Goal: Transaction & Acquisition: Purchase product/service

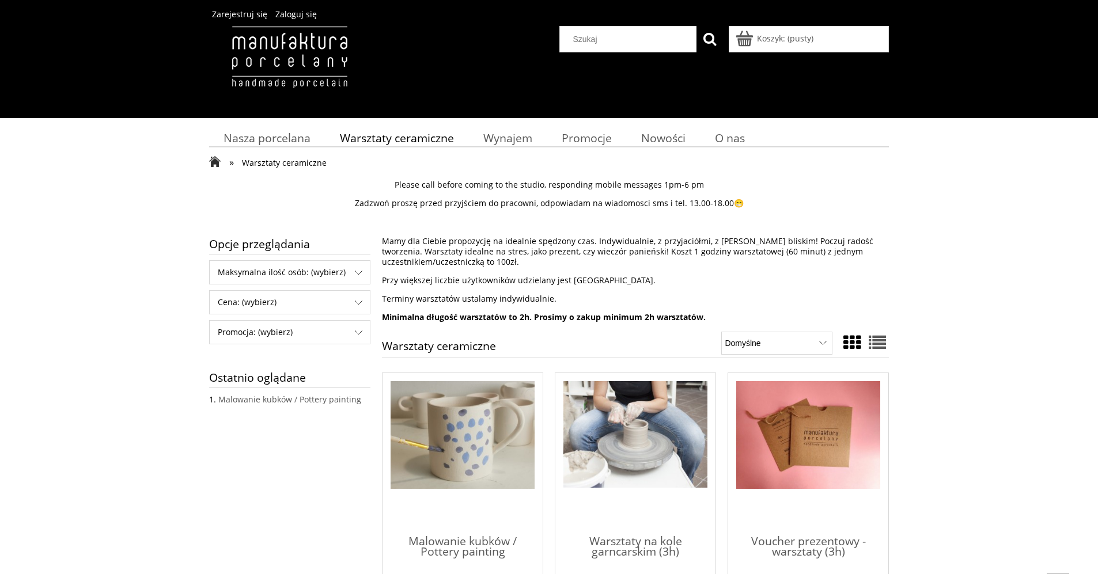
scroll to position [201, 0]
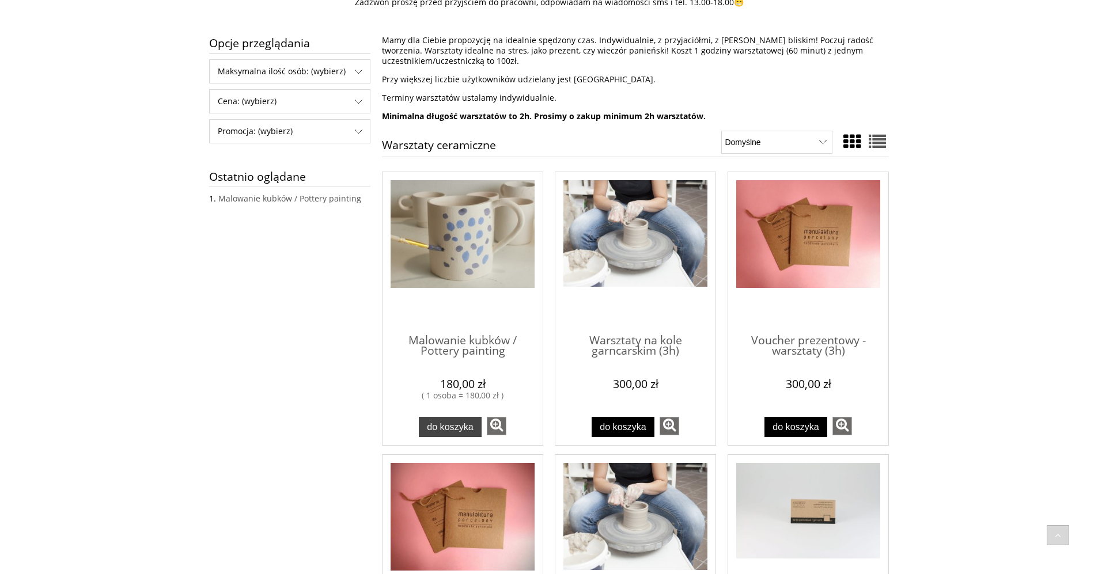
click at [457, 419] on button "Do koszyka" at bounding box center [450, 427] width 63 height 20
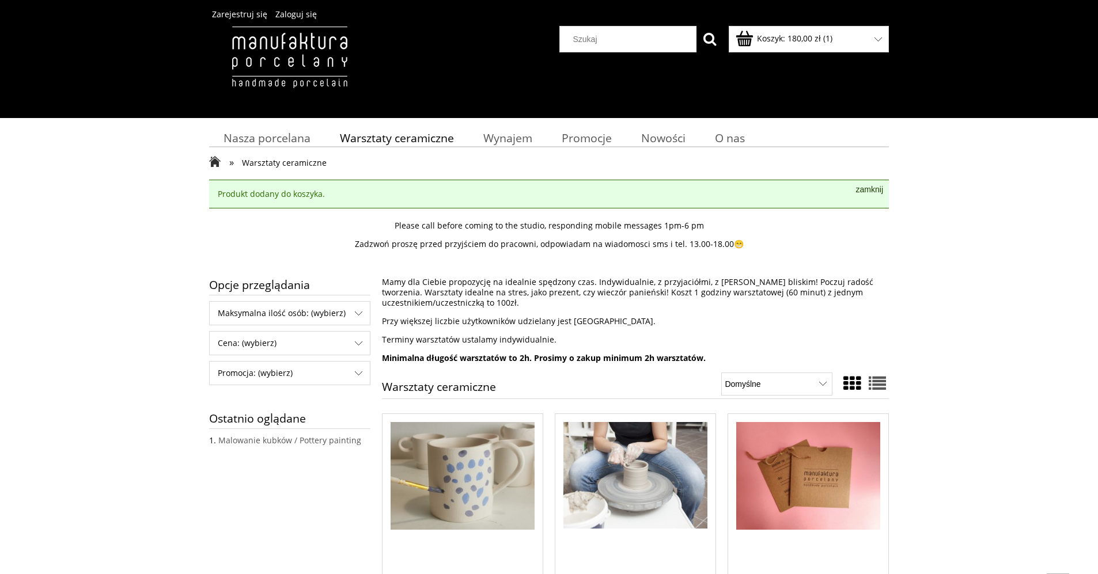
click at [750, 35] on link "Koszyk: 180,00 zł ( 1 )" at bounding box center [784, 38] width 95 height 11
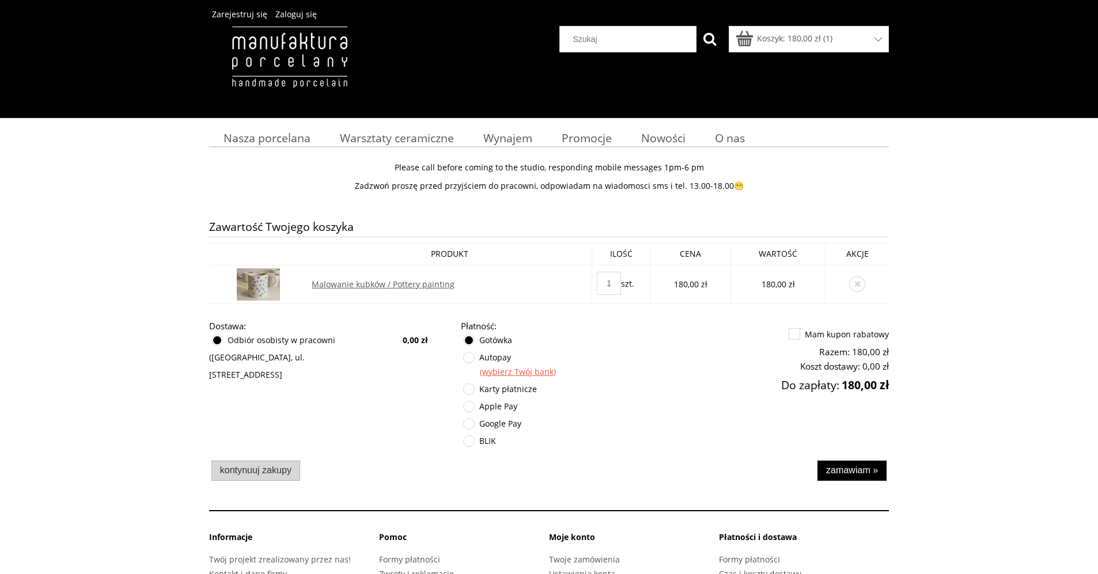
click at [622, 272] on td "1 szt." at bounding box center [621, 284] width 58 height 39
click at [616, 278] on input "1" at bounding box center [609, 283] width 24 height 23
type input "2"
click at [572, 390] on div "Karty płatnicze" at bounding box center [573, 389] width 224 height 17
click at [474, 407] on span at bounding box center [469, 407] width 12 height 12
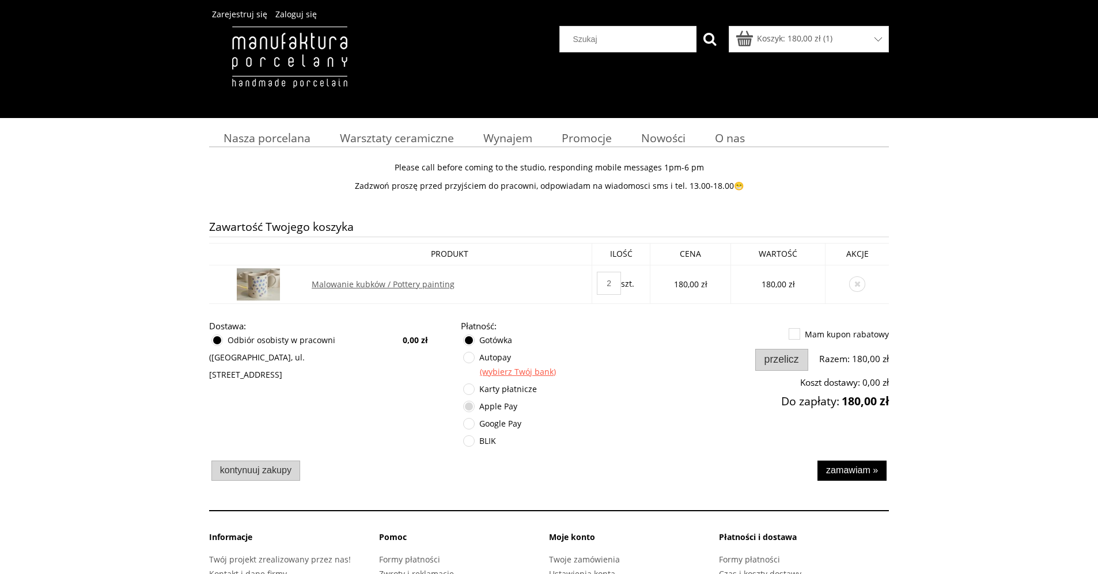
click at [464, 401] on label at bounding box center [464, 401] width 0 height 0
click at [467, 408] on input "Apple Pay" at bounding box center [469, 412] width 7 height 23
radio input "true"
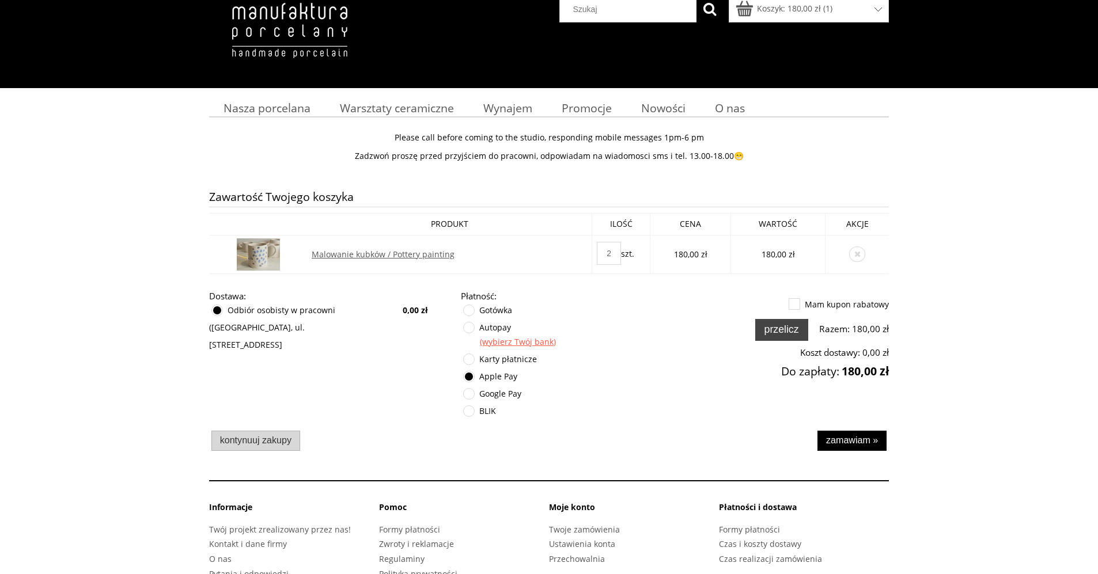
click at [788, 322] on button "Przelicz" at bounding box center [781, 330] width 53 height 22
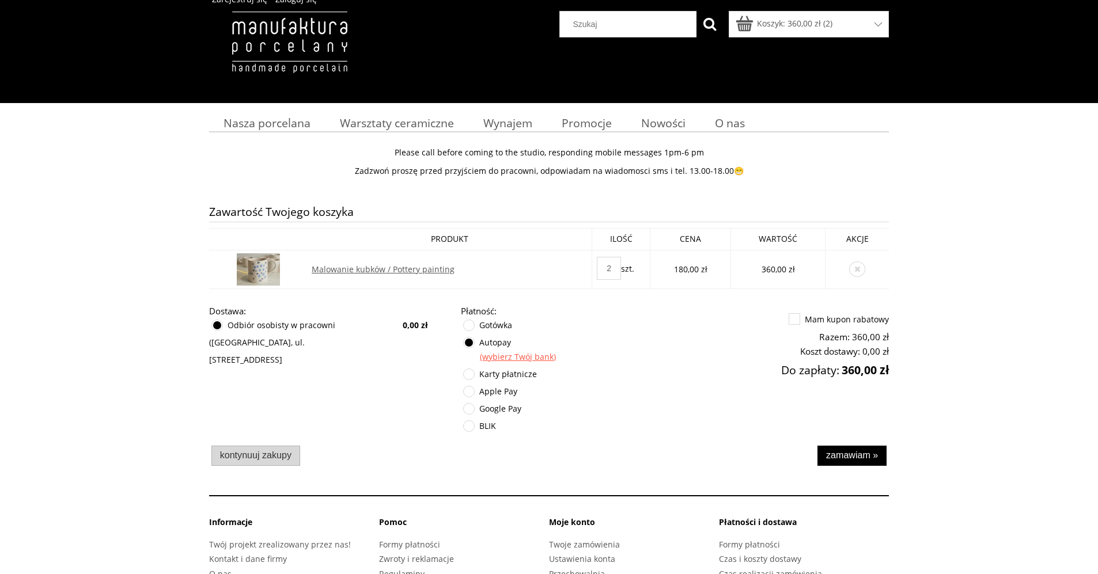
scroll to position [23, 0]
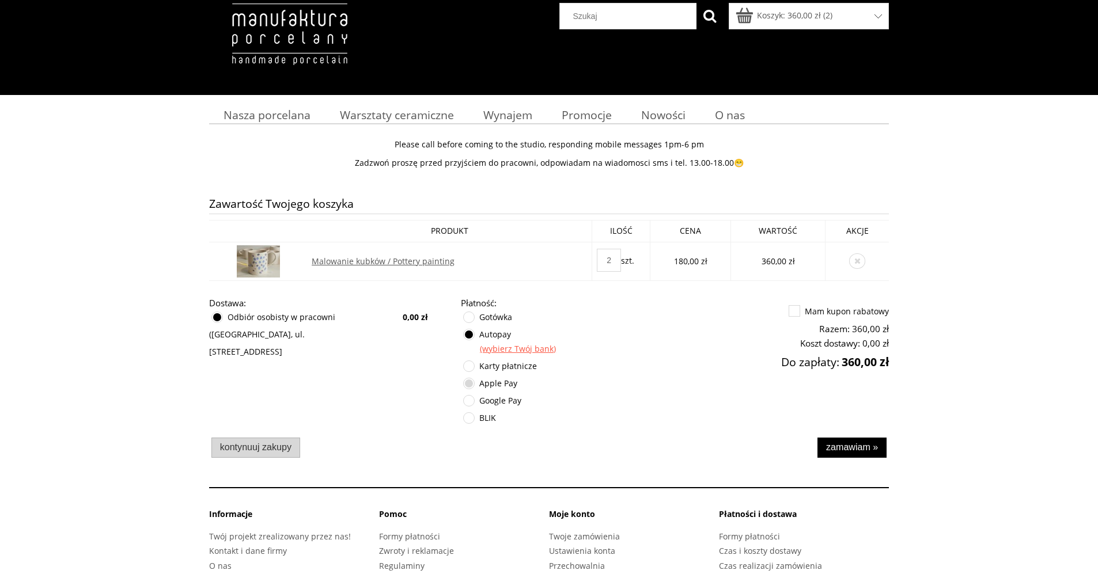
click at [464, 378] on label at bounding box center [464, 378] width 0 height 0
click at [469, 383] on input "Apple Pay" at bounding box center [469, 389] width 7 height 23
radio input "true"
click at [844, 441] on button "Zamawiam »" at bounding box center [851, 448] width 69 height 20
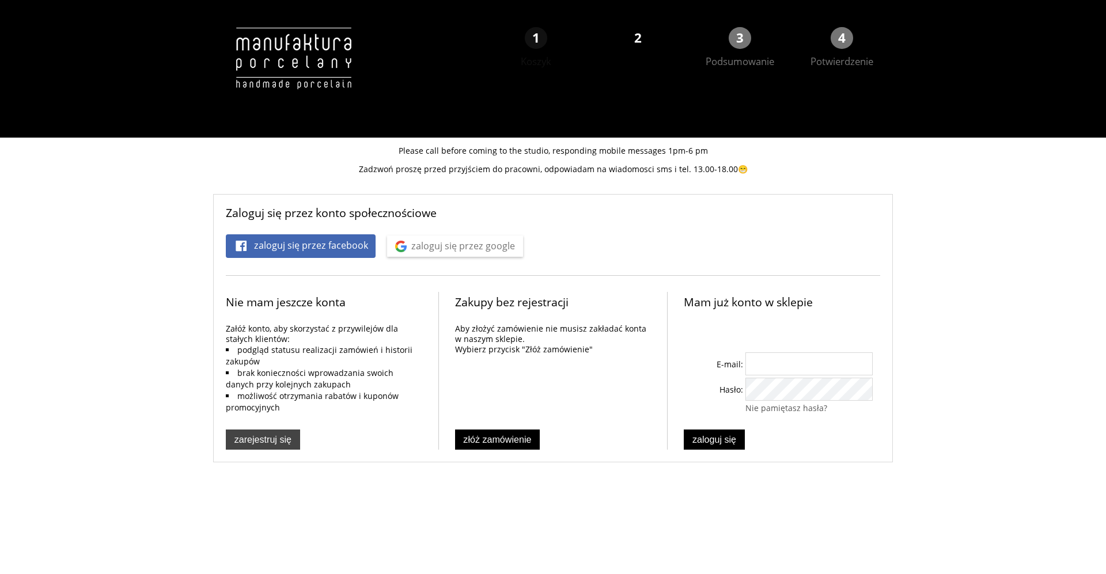
click at [276, 434] on span "Zarejestruj się" at bounding box center [262, 439] width 57 height 10
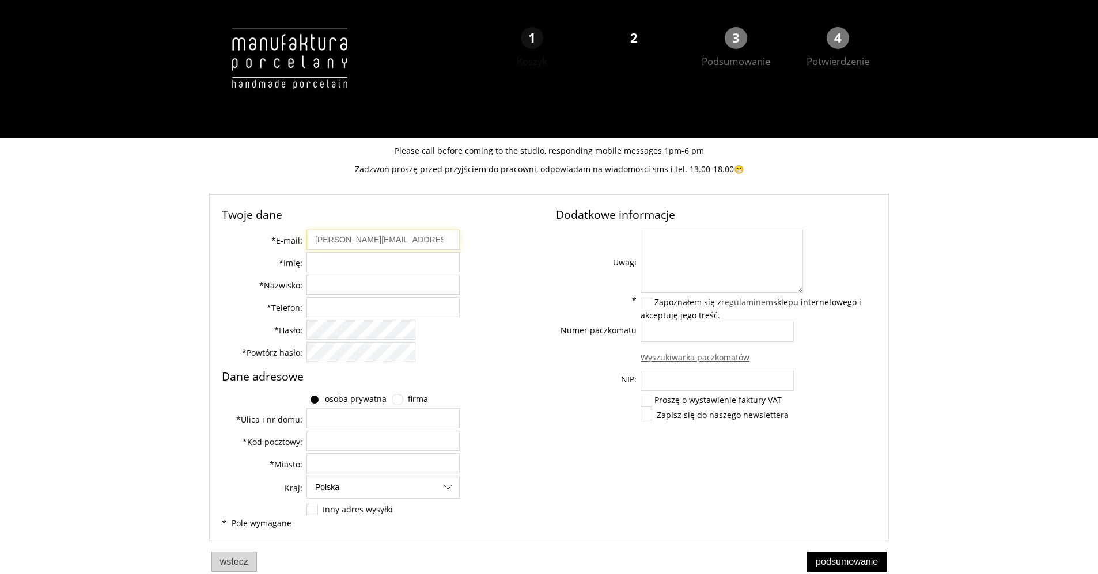
type input "[PERSON_NAME][EMAIL_ADDRESS][DOMAIN_NAME]"
type input "[PERSON_NAME]"
type input "530255344"
type input "[STREET_ADDRESS]"
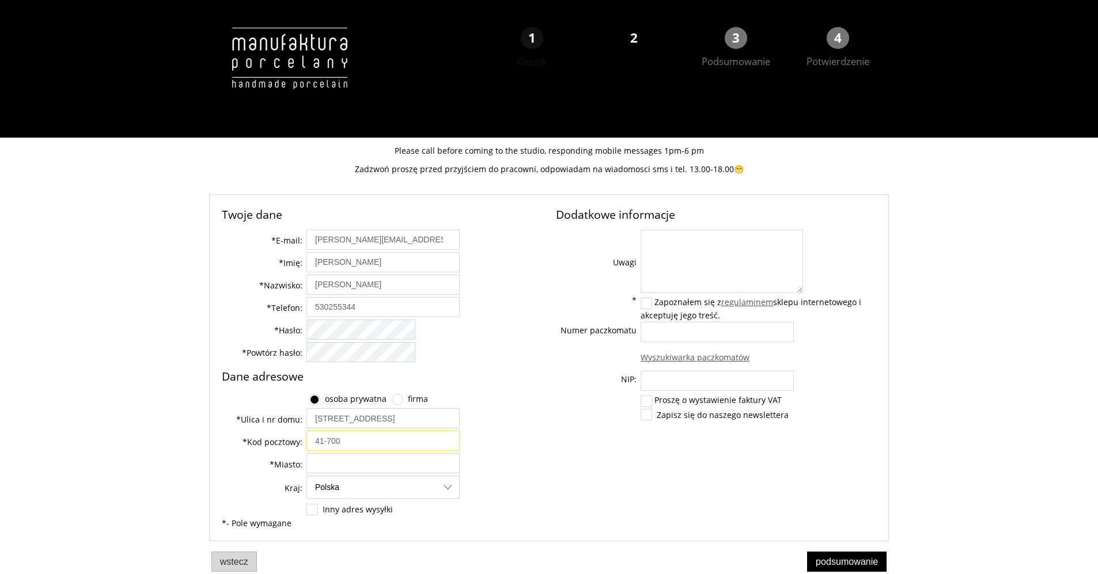
type input "41-700"
type input "Ruda Śląska"
click at [651, 302] on label at bounding box center [646, 303] width 10 height 10
click at [651, 302] on input "Zapoznałem się z regulaminem sklepu internetowego i akceptuję jego treść." at bounding box center [647, 301] width 7 height 7
checkbox input "true"
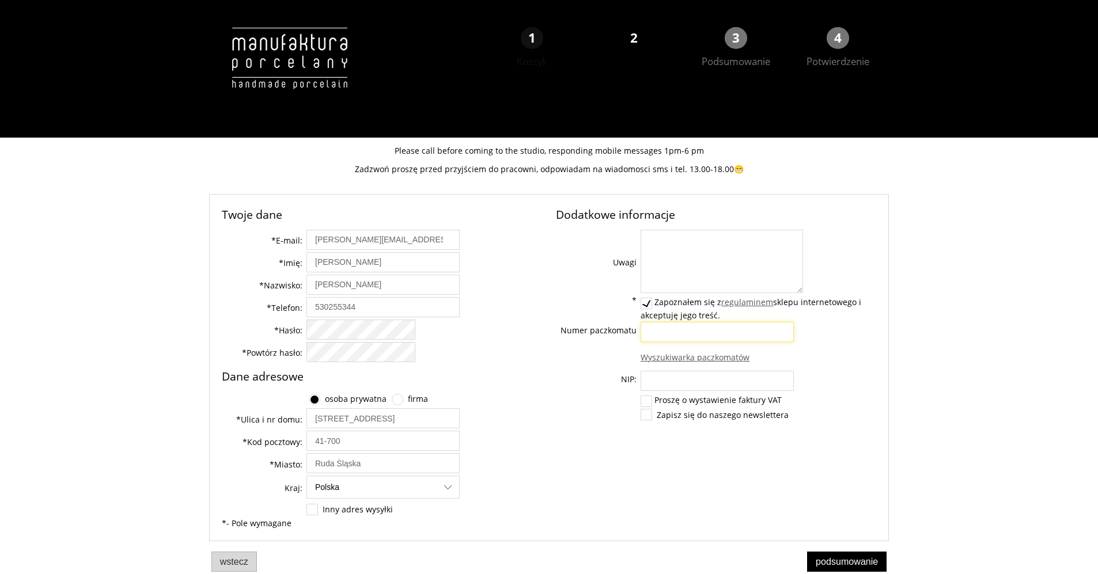
click at [662, 329] on input "Numer paczkomatu" at bounding box center [716, 332] width 153 height 20
click at [618, 355] on td at bounding box center [598, 357] width 85 height 26
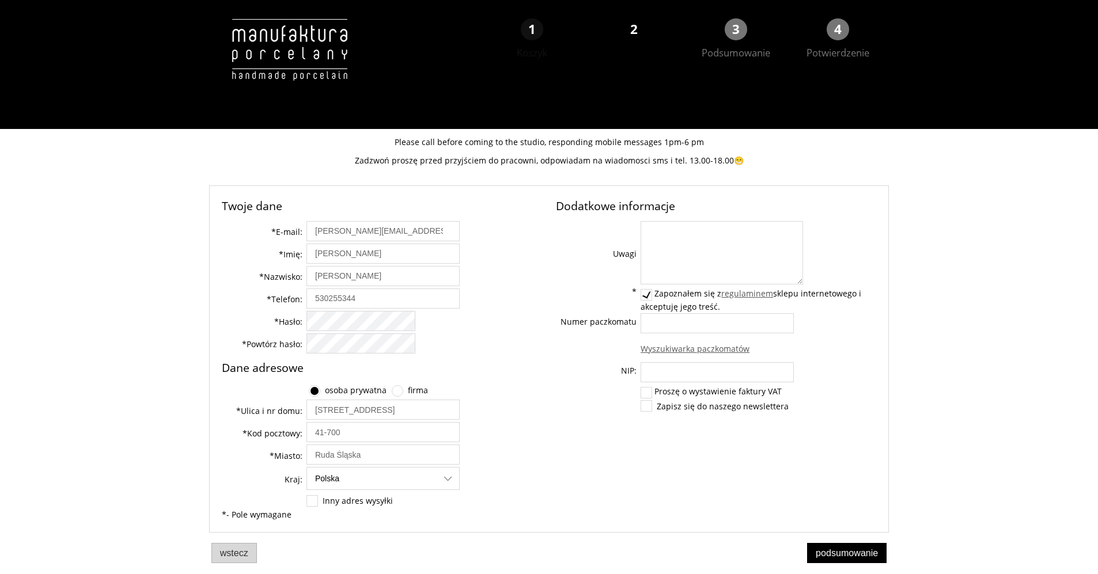
scroll to position [23, 0]
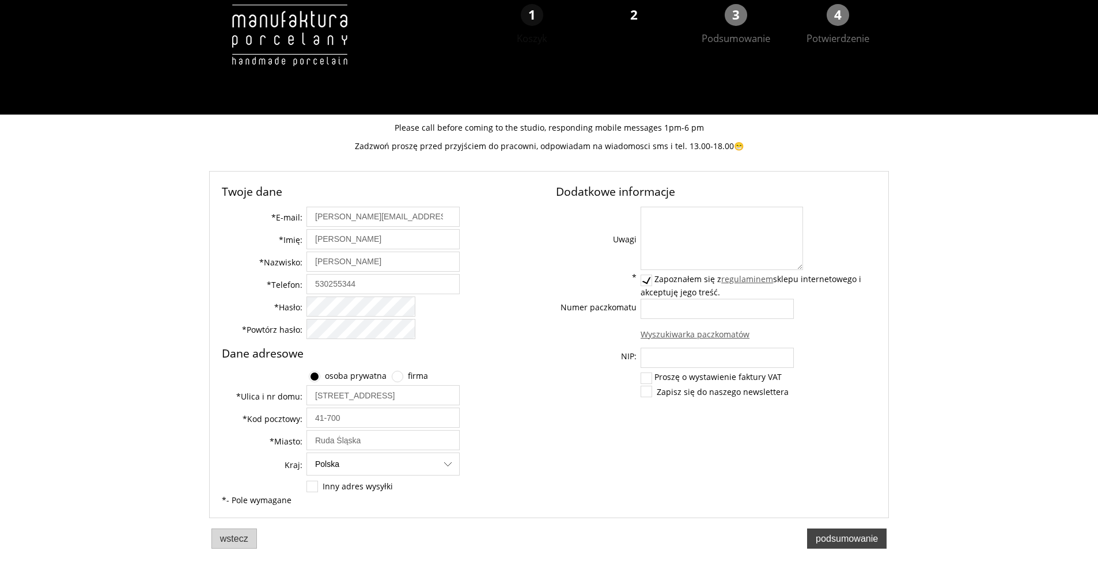
click at [852, 539] on span "Podsumowanie" at bounding box center [846, 538] width 62 height 10
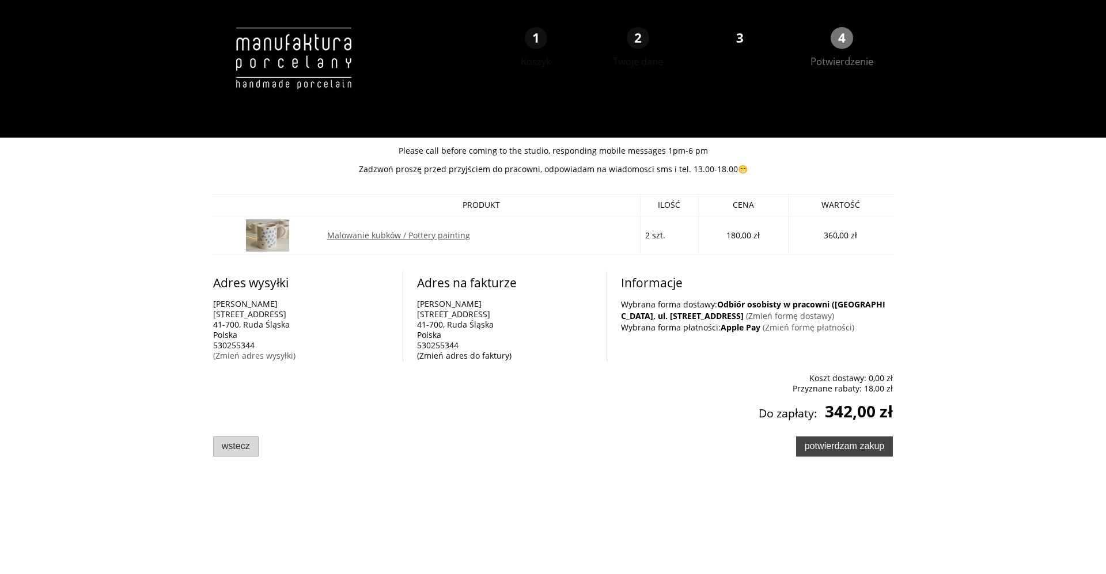
click at [837, 439] on button "Potwierdzam zakup" at bounding box center [844, 446] width 97 height 20
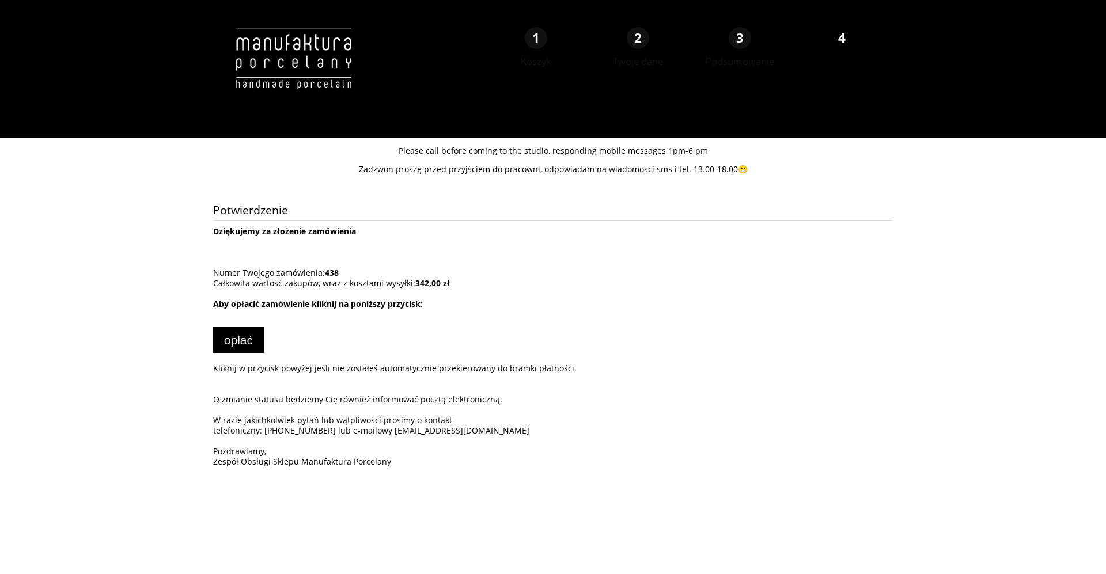
click at [251, 325] on form "Opłać" at bounding box center [553, 331] width 680 height 44
click at [248, 330] on button "Opłać" at bounding box center [238, 340] width 51 height 26
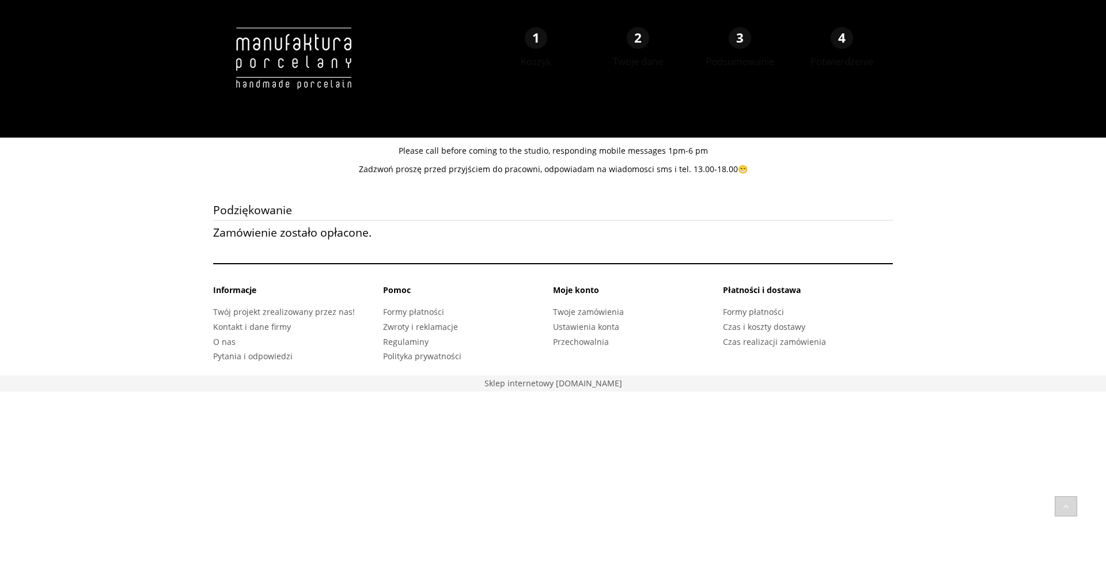
click at [294, 75] on img at bounding box center [293, 70] width 161 height 86
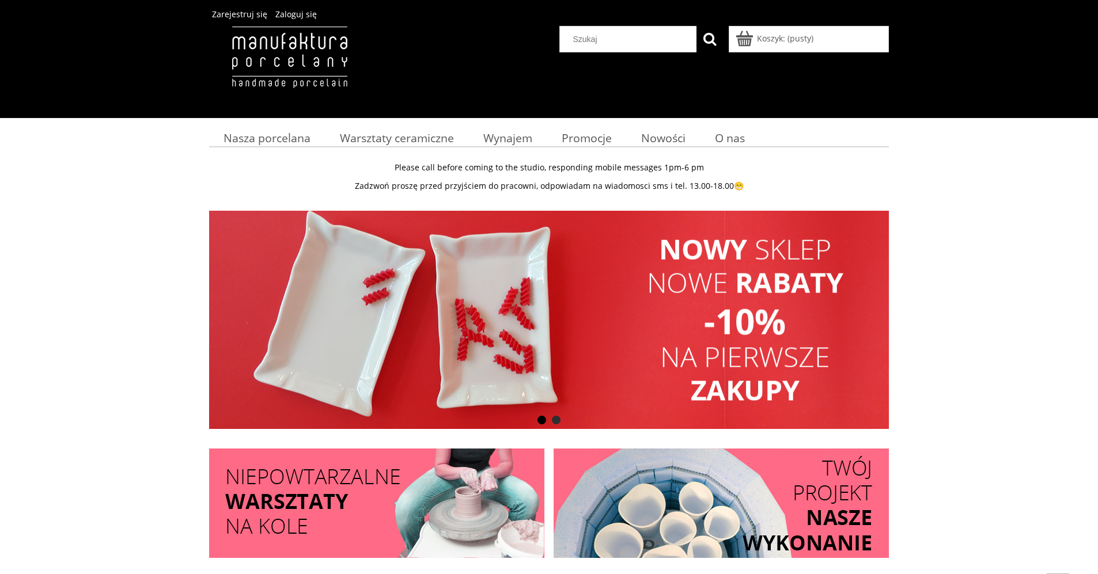
click at [293, 17] on span "Zaloguj się" at bounding box center [295, 14] width 41 height 11
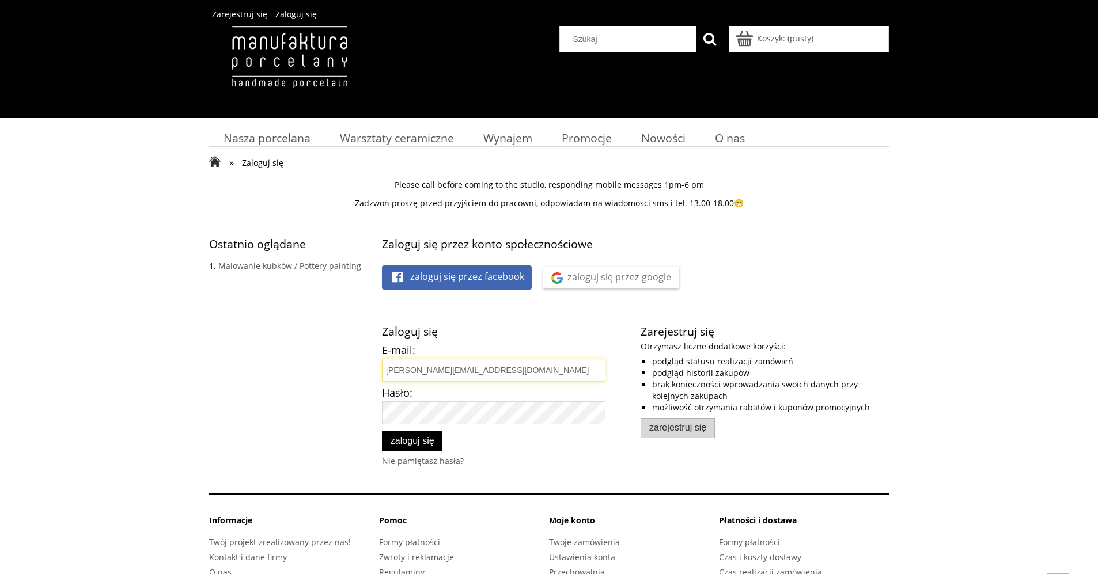
type input "[PERSON_NAME][EMAIL_ADDRESS][DOMAIN_NAME]"
click at [412, 441] on button "Zaloguj się" at bounding box center [412, 441] width 60 height 20
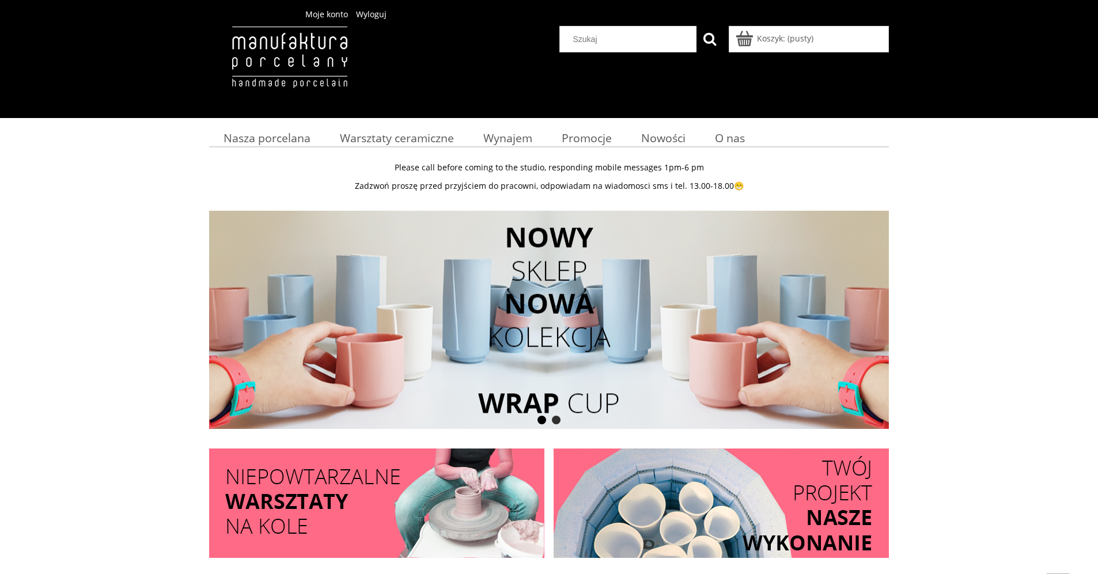
click at [343, 19] on span "Moje konto" at bounding box center [326, 14] width 43 height 11
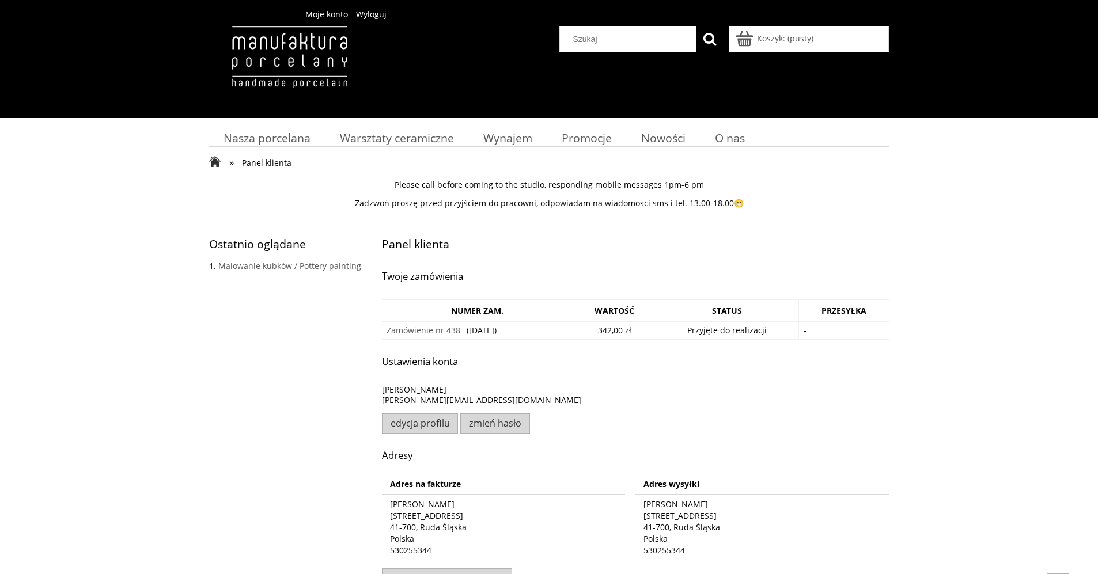
click at [631, 197] on div "Please call before coming to the studio, responding mobile messages 1pm-6 pm Za…" at bounding box center [549, 194] width 680 height 45
click at [283, 51] on img at bounding box center [289, 69] width 161 height 86
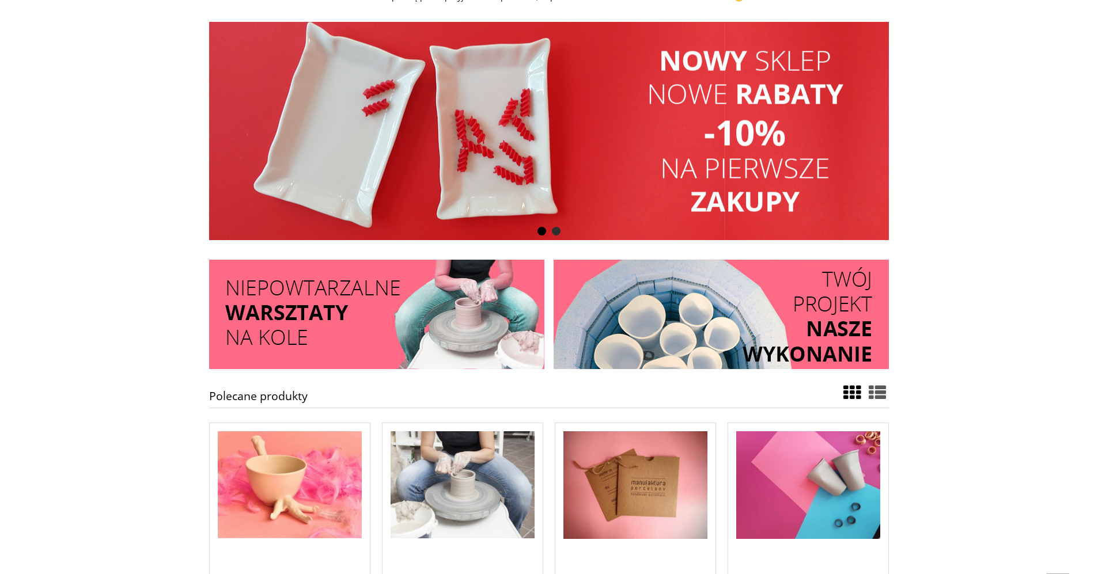
scroll to position [248, 0]
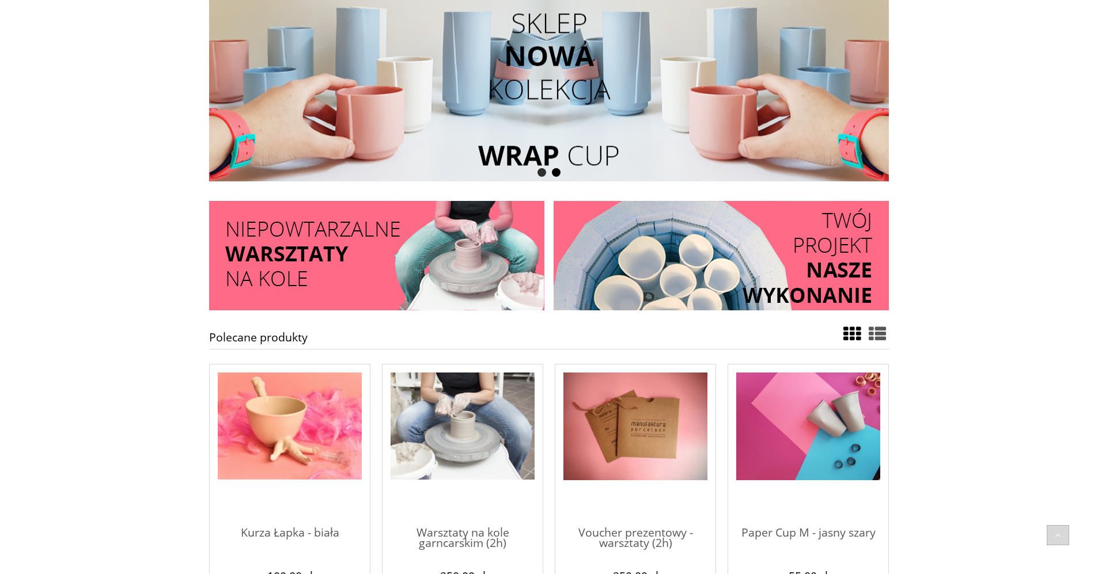
click at [633, 277] on img at bounding box center [720, 255] width 335 height 109
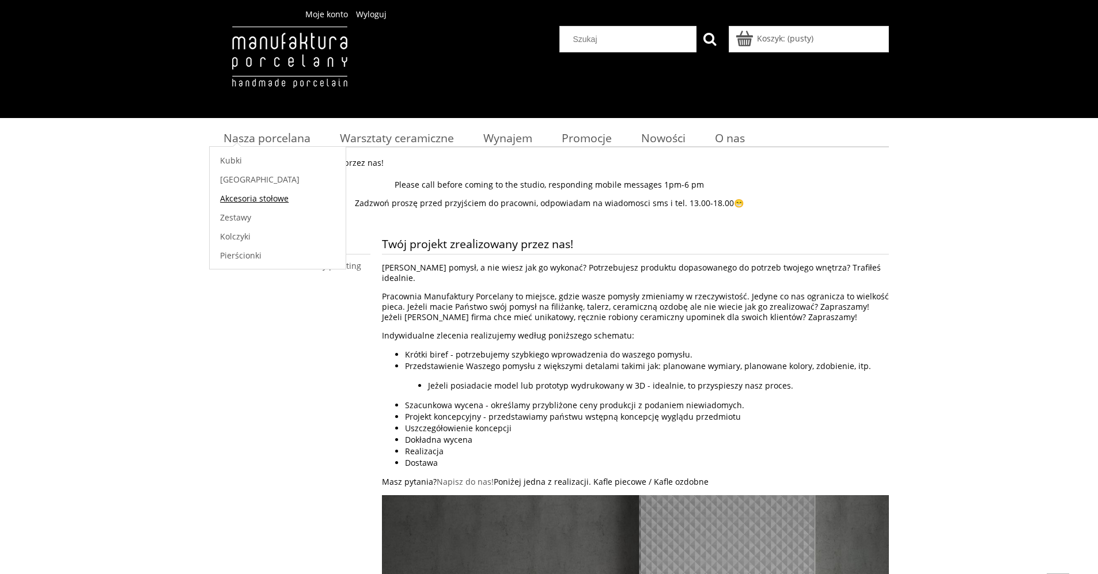
click at [254, 198] on span "Akcesoria stołowe" at bounding box center [254, 198] width 69 height 11
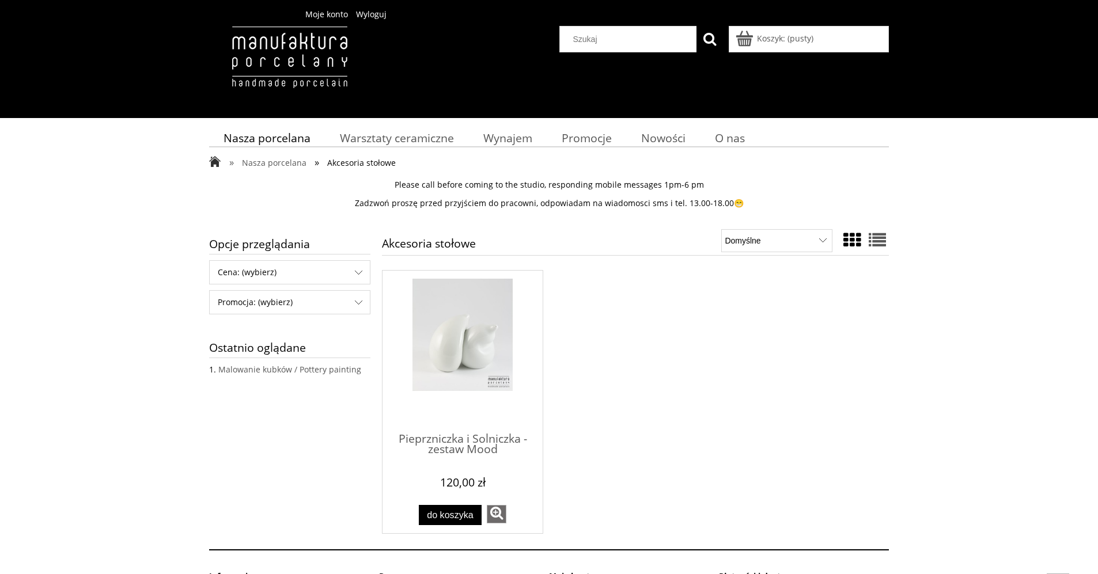
scroll to position [7, 0]
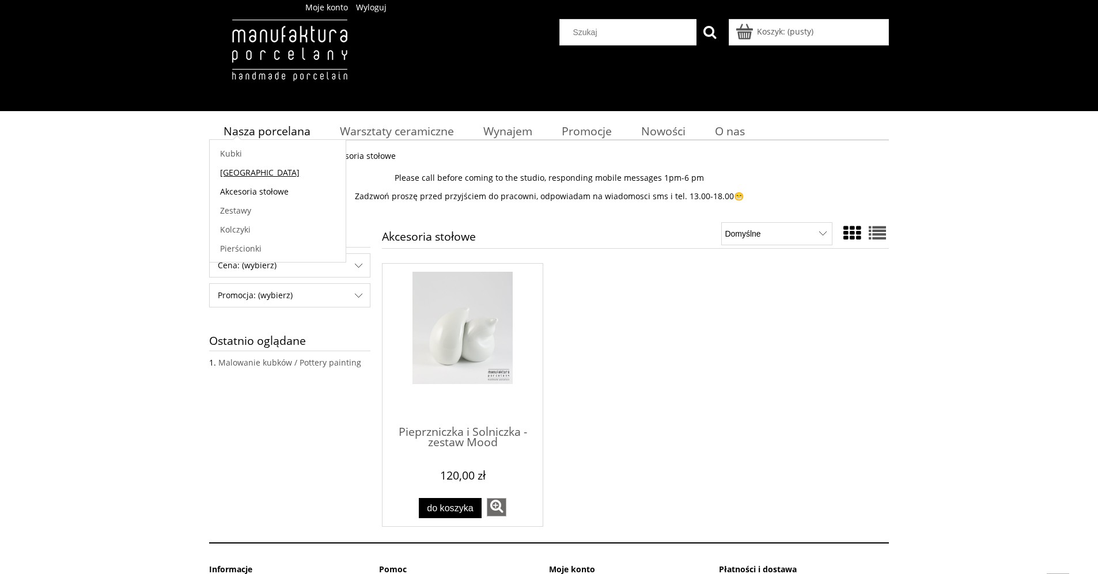
click at [271, 172] on link "[GEOGRAPHIC_DATA]" at bounding box center [278, 172] width 136 height 19
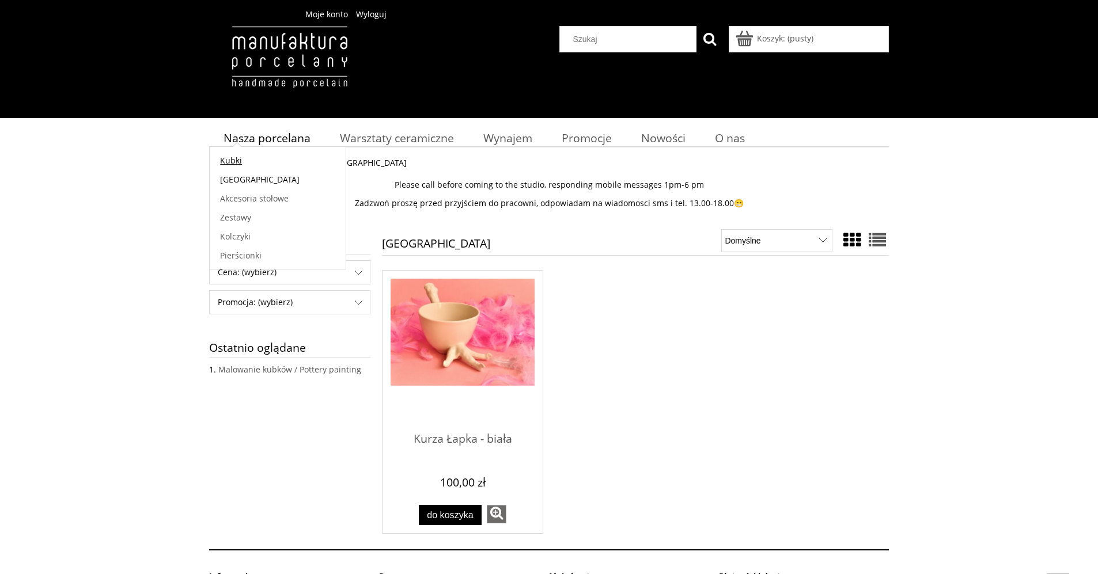
click at [256, 162] on link "Kubki" at bounding box center [278, 160] width 136 height 19
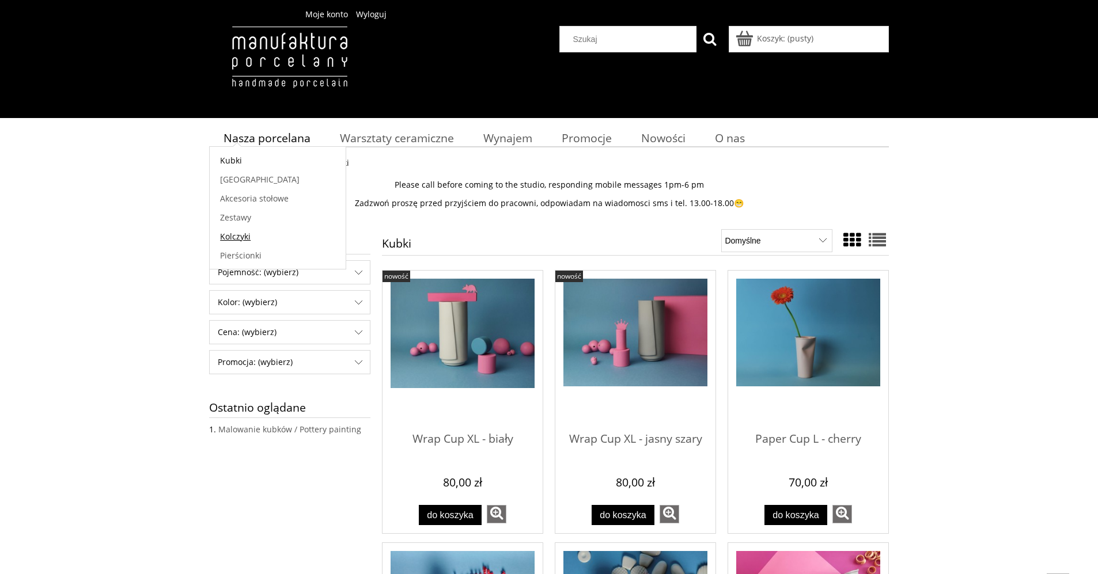
click at [254, 229] on link "Kolczyki" at bounding box center [278, 236] width 136 height 19
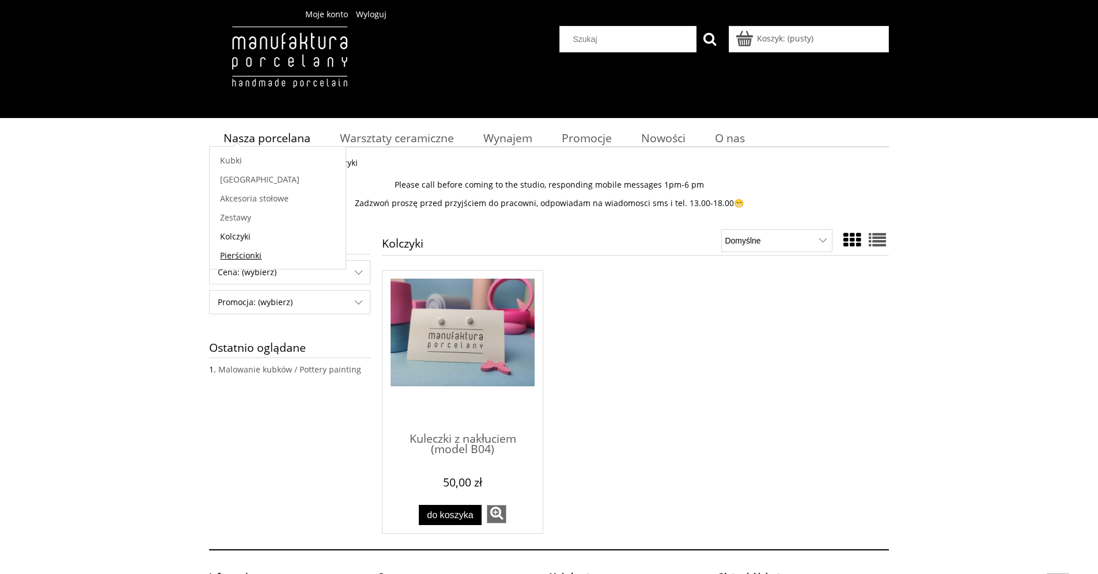
click at [260, 250] on span "Pierścionki" at bounding box center [240, 255] width 41 height 11
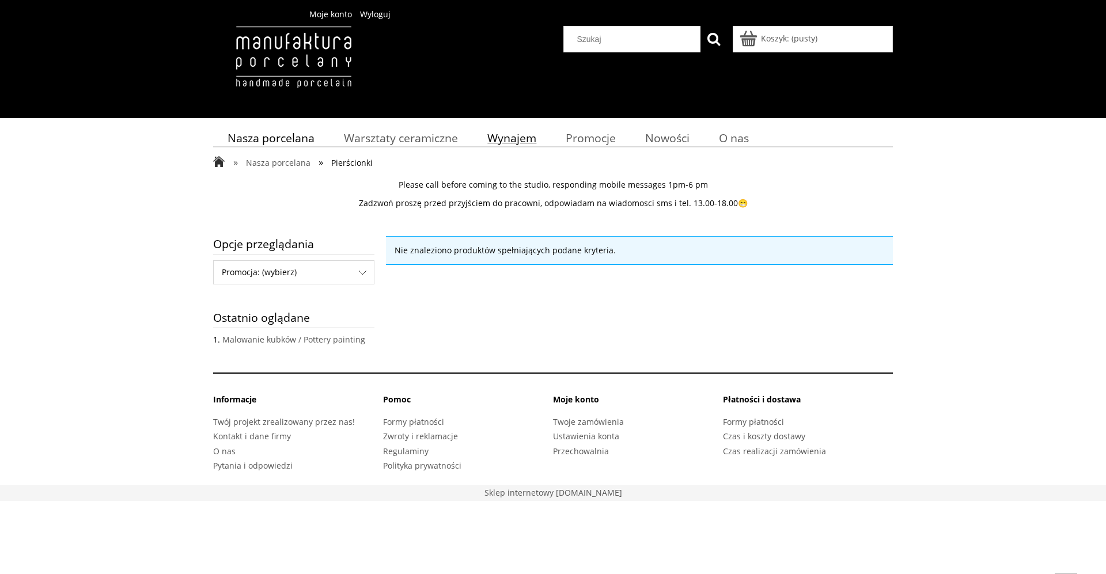
click at [491, 139] on span "Wynajem" at bounding box center [511, 138] width 49 height 16
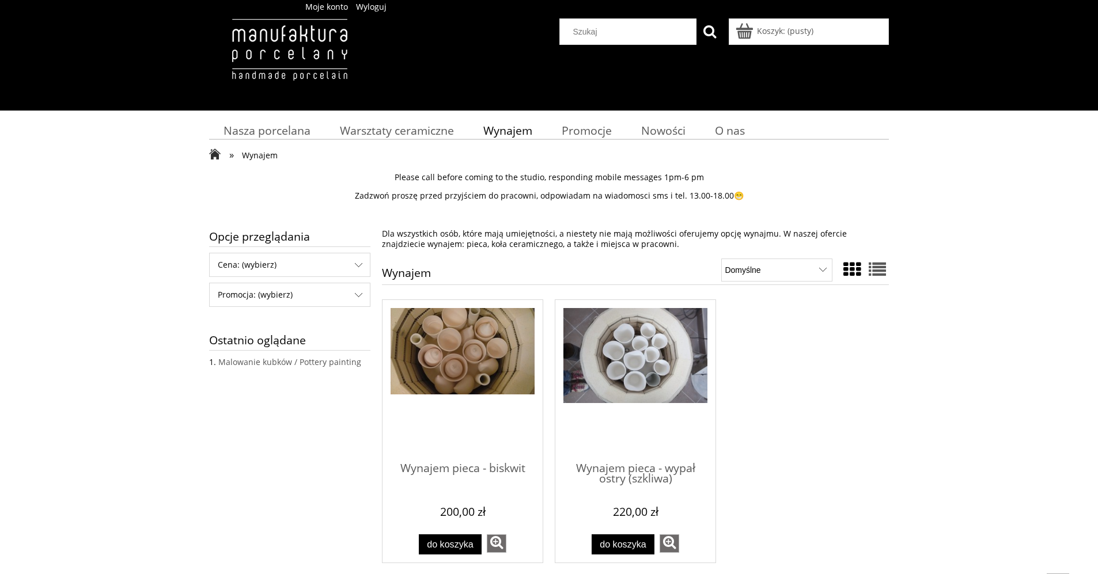
scroll to position [15, 0]
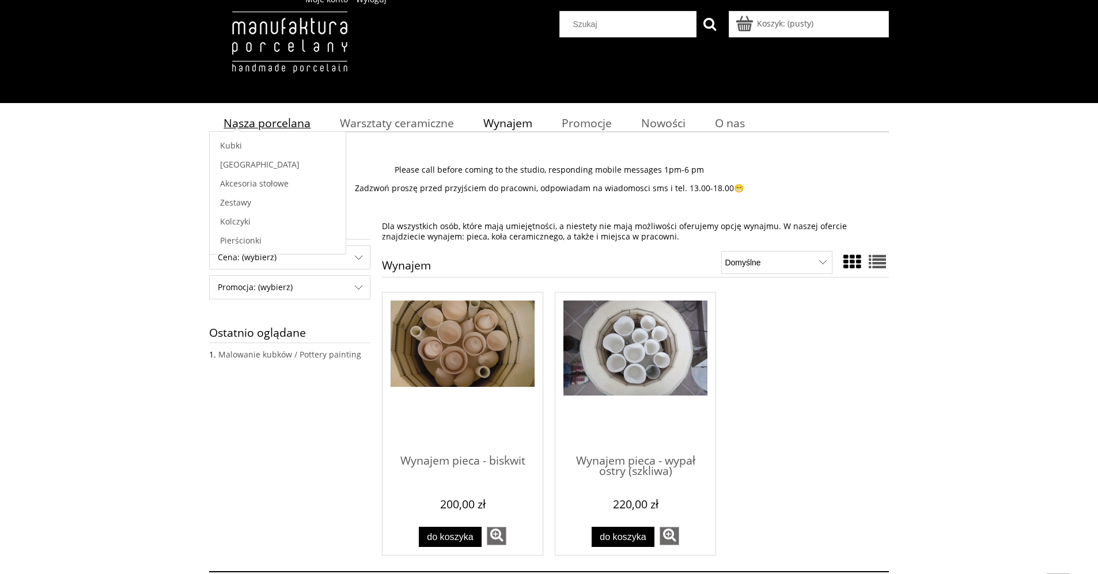
click at [288, 124] on span "Nasza porcelana" at bounding box center [266, 123] width 87 height 16
